Goal: Task Accomplishment & Management: Complete application form

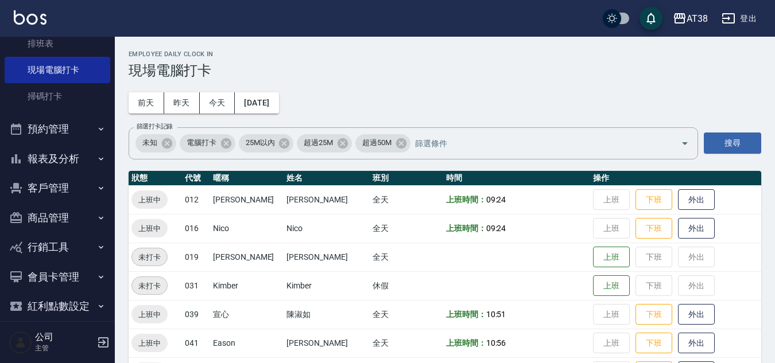
scroll to position [214, 0]
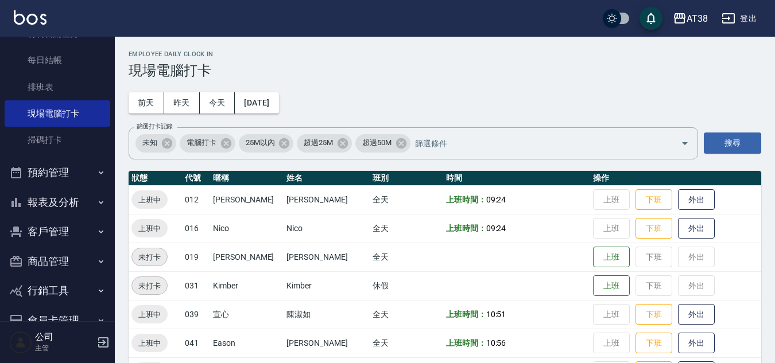
click at [72, 200] on button "報表及分析" at bounding box center [58, 203] width 106 height 30
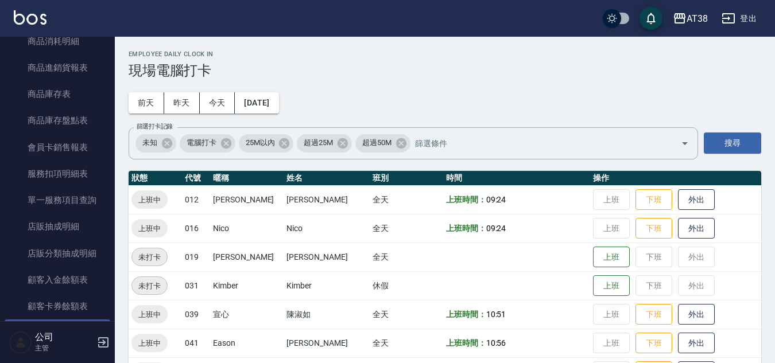
scroll to position [1075, 0]
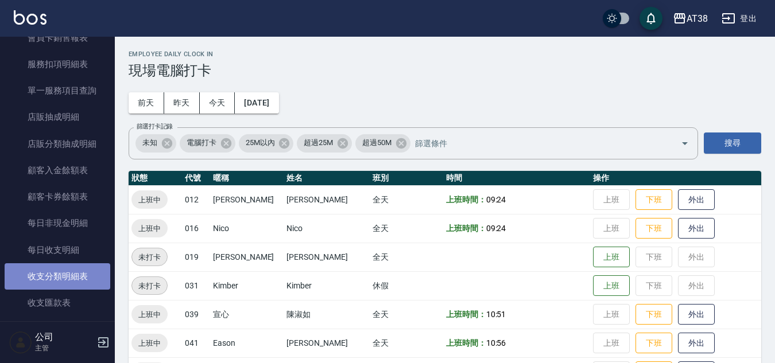
click at [60, 273] on link "收支分類明細表" at bounding box center [58, 276] width 106 height 26
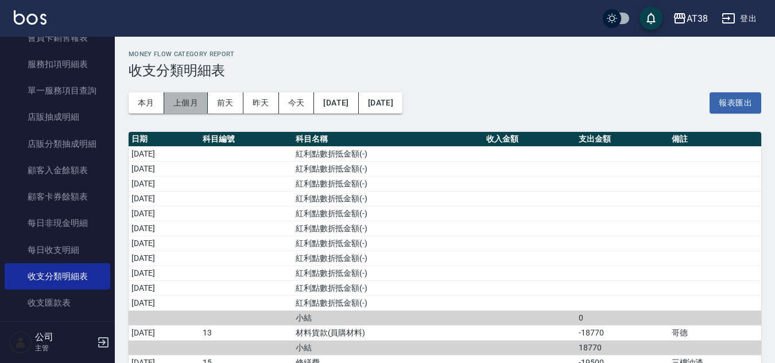
click at [183, 100] on button "上個月" at bounding box center [186, 102] width 44 height 21
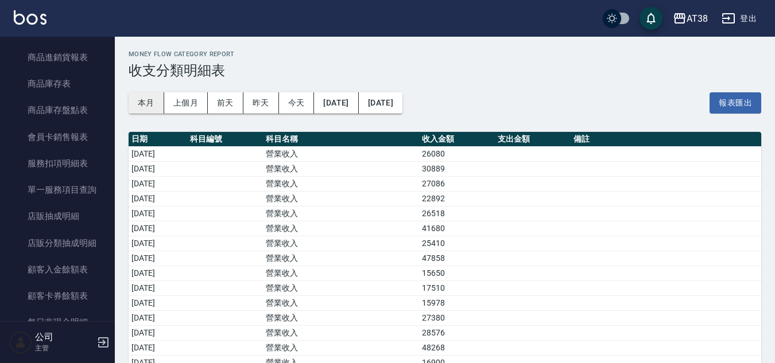
click at [151, 102] on button "本月" at bounding box center [147, 102] width 36 height 21
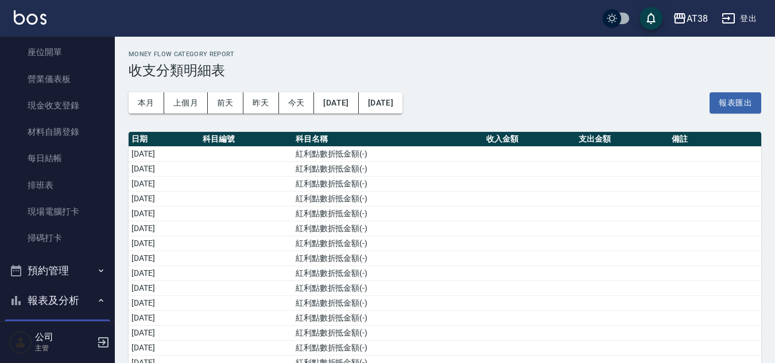
scroll to position [115, 0]
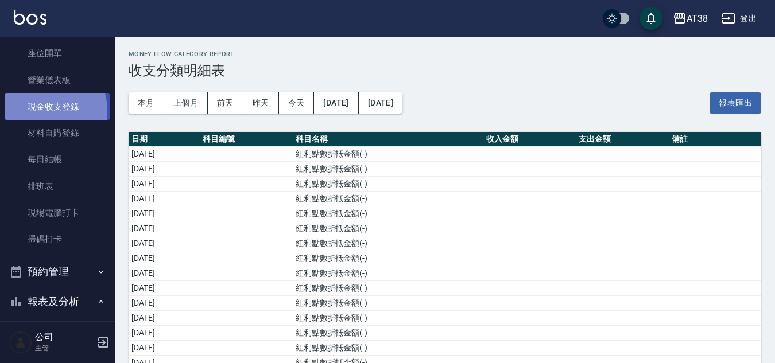
click at [44, 111] on link "現金收支登錄" at bounding box center [58, 107] width 106 height 26
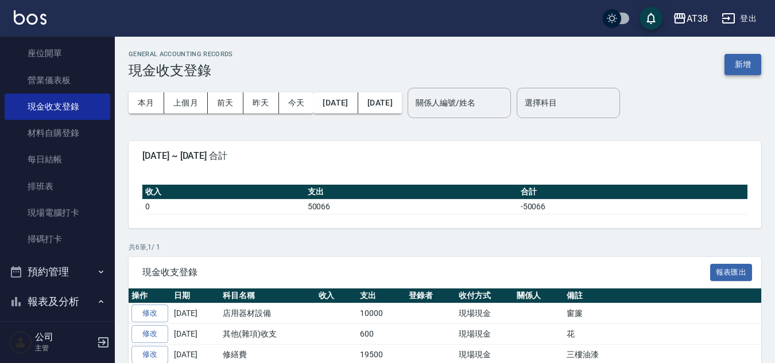
click at [754, 61] on button "新增" at bounding box center [742, 64] width 37 height 21
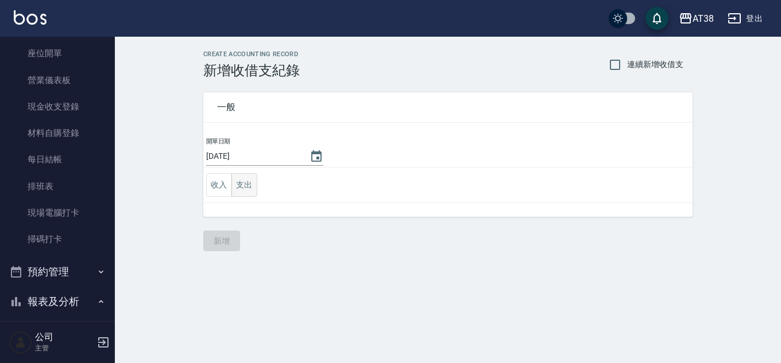
click at [247, 185] on button "支出" at bounding box center [244, 185] width 26 height 24
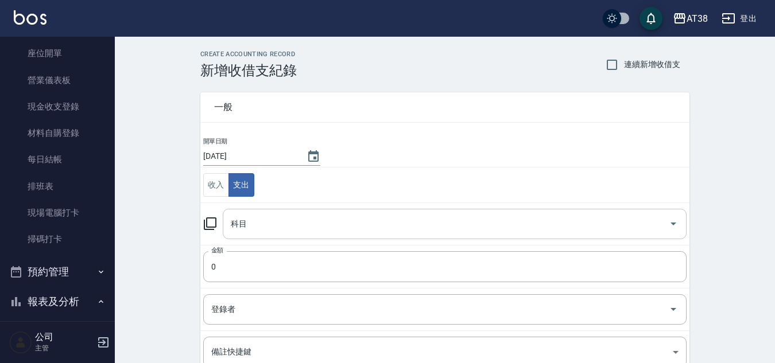
click at [274, 234] on div "科目" at bounding box center [455, 224] width 464 height 30
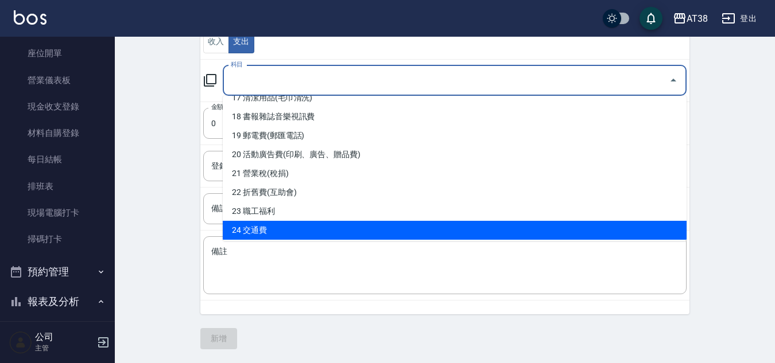
scroll to position [296, 0]
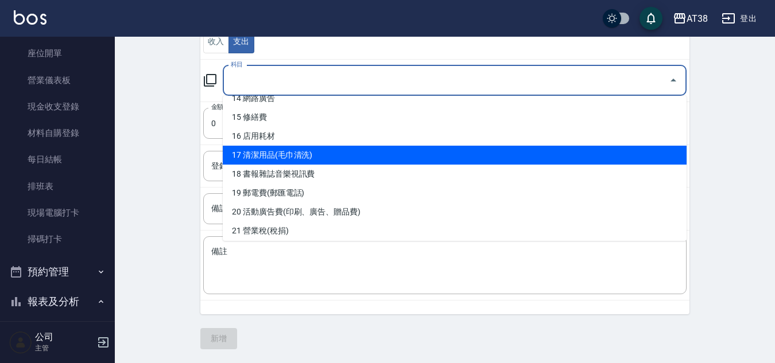
click at [300, 160] on li "17 清潔用品(毛巾清洗)" at bounding box center [455, 155] width 464 height 19
type input "17 清潔用品(毛巾清洗)"
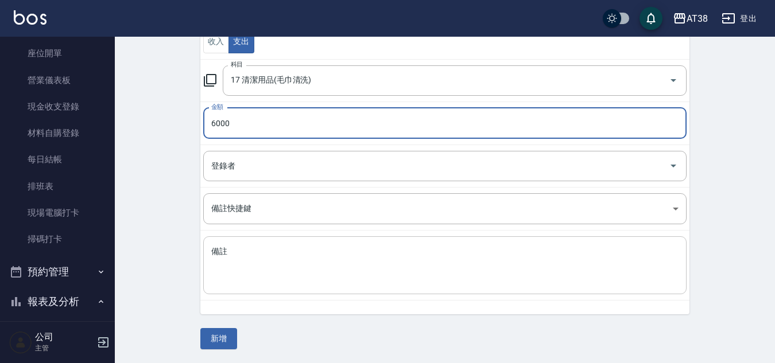
type input "6000"
click at [294, 256] on textarea "備註" at bounding box center [444, 265] width 467 height 39
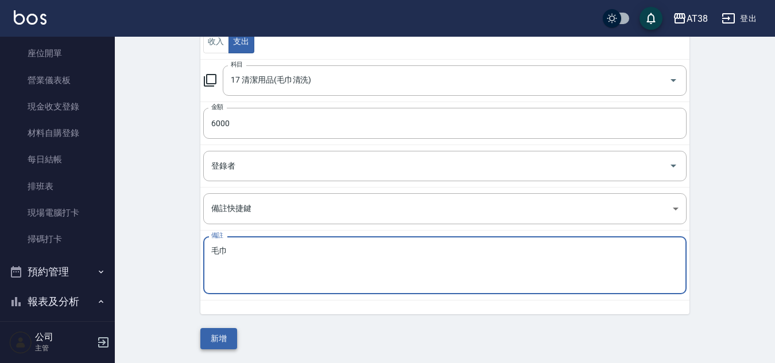
type textarea "毛巾"
click at [227, 342] on button "新增" at bounding box center [218, 338] width 37 height 21
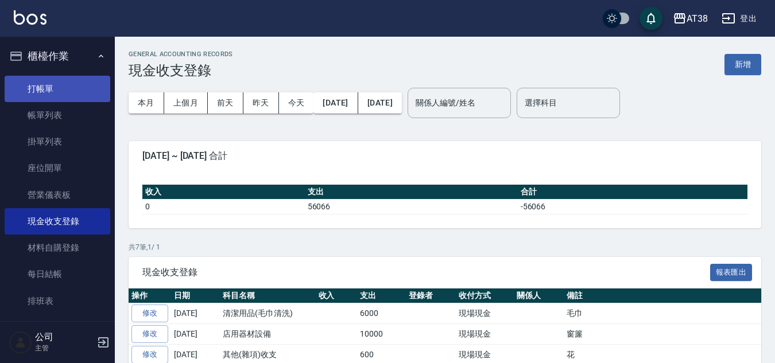
click at [40, 92] on link "打帳單" at bounding box center [58, 89] width 106 height 26
